Goal: Navigation & Orientation: Find specific page/section

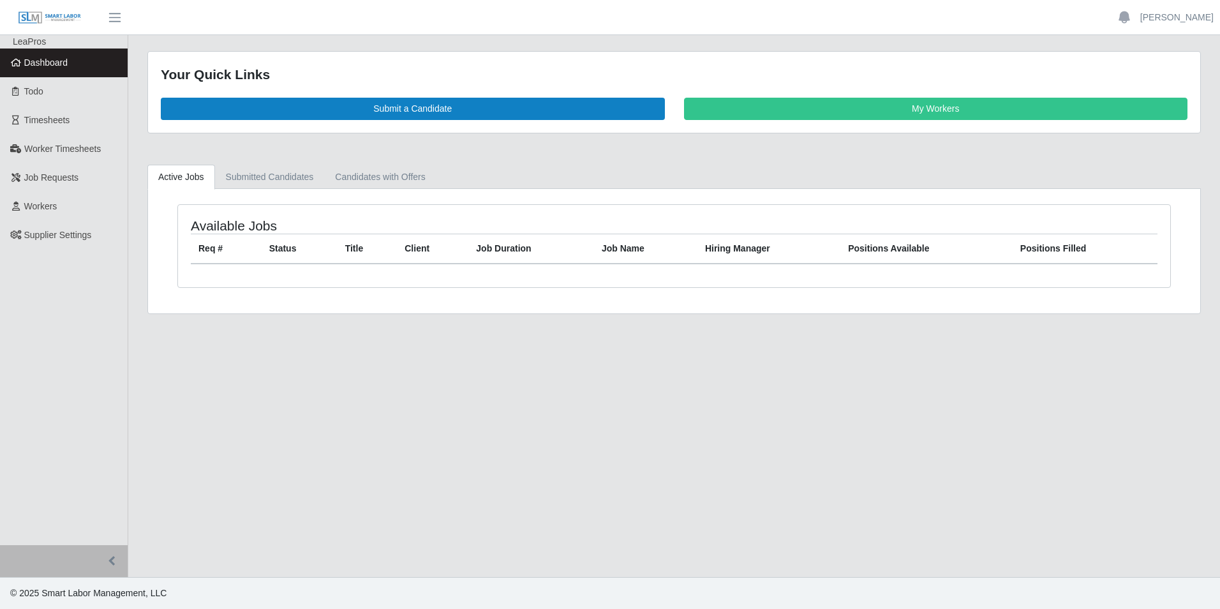
click at [27, 64] on span "Dashboard" at bounding box center [46, 62] width 44 height 10
click at [44, 63] on span "Dashboard" at bounding box center [46, 62] width 44 height 10
click at [48, 65] on span "Dashboard" at bounding box center [46, 62] width 44 height 10
click at [57, 61] on span "Dashboard" at bounding box center [46, 62] width 44 height 10
click at [56, 68] on span "Dashboard" at bounding box center [46, 62] width 44 height 10
